Goal: Find specific page/section: Find specific page/section

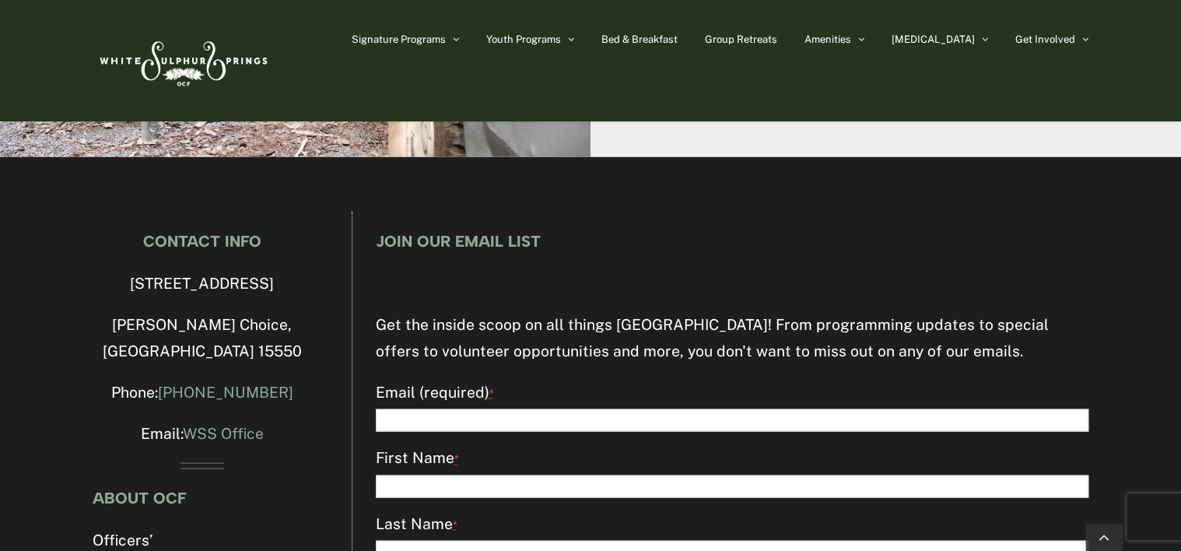
scroll to position [4402, 0]
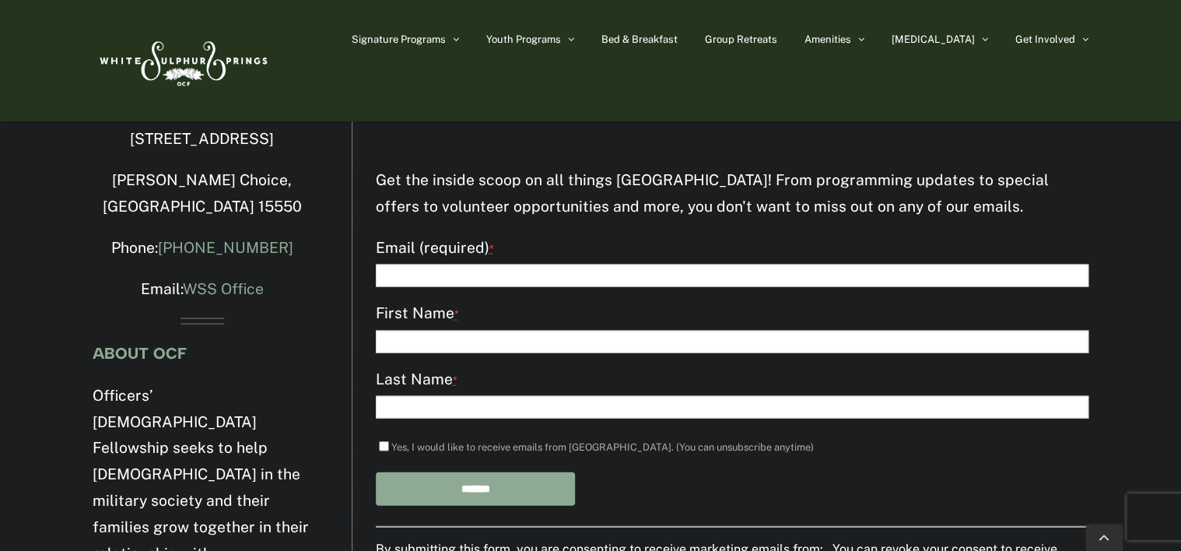
click at [777, 34] on span "Group Retreats" at bounding box center [741, 39] width 72 height 10
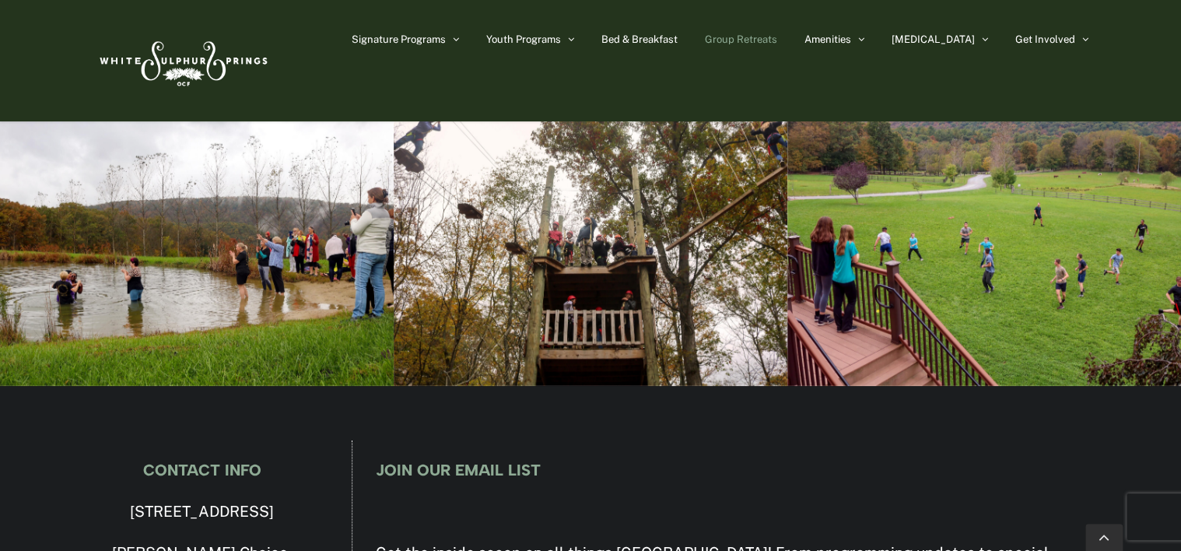
scroll to position [5448, 0]
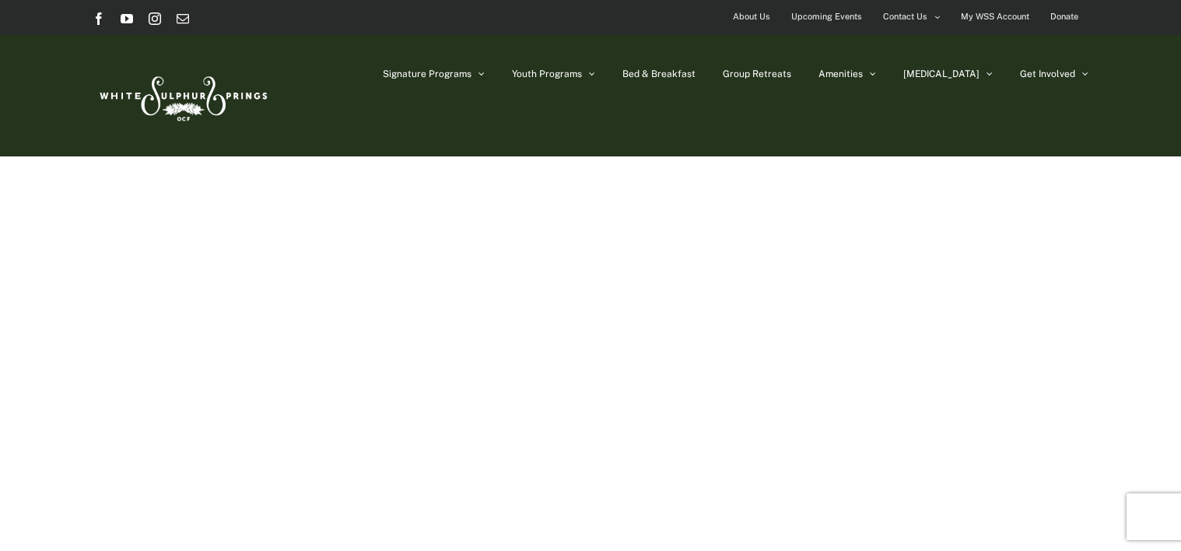
scroll to position [4402, 0]
